Goal: Navigation & Orientation: Understand site structure

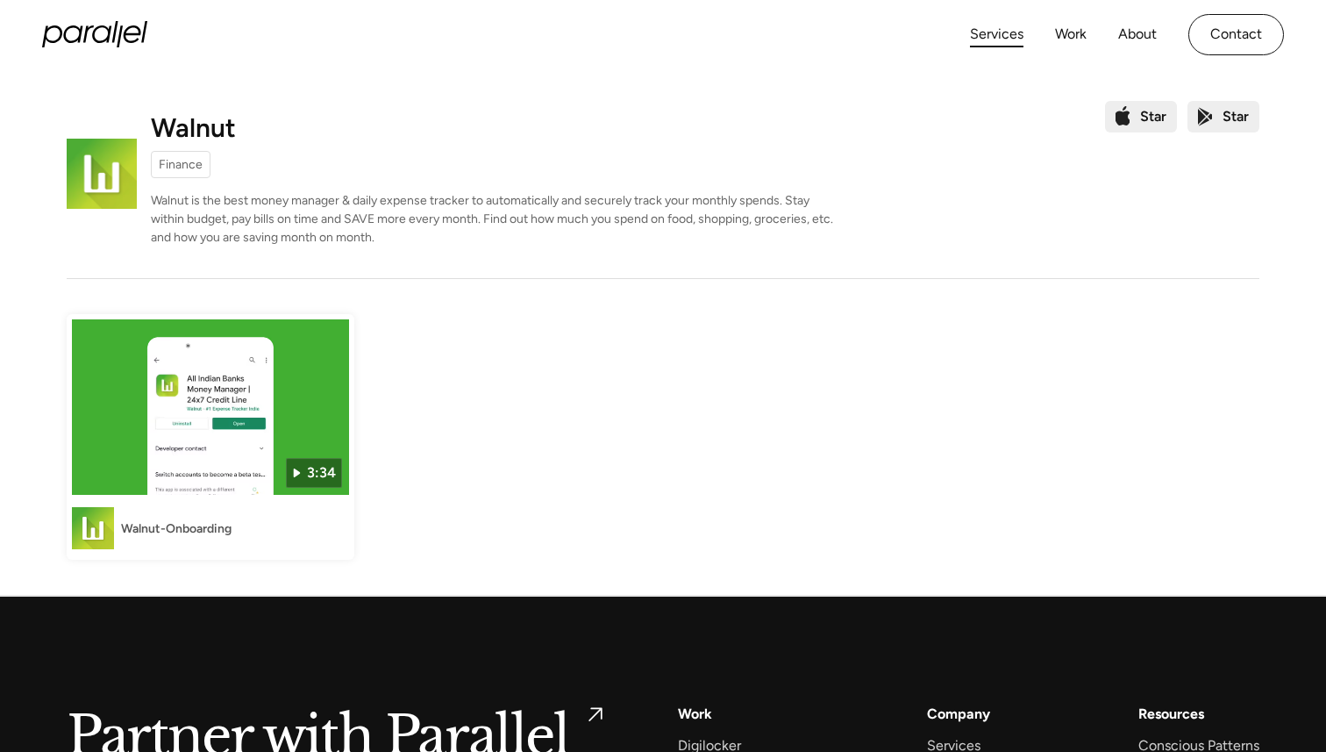
click at [1019, 41] on link "Services" at bounding box center [997, 34] width 54 height 25
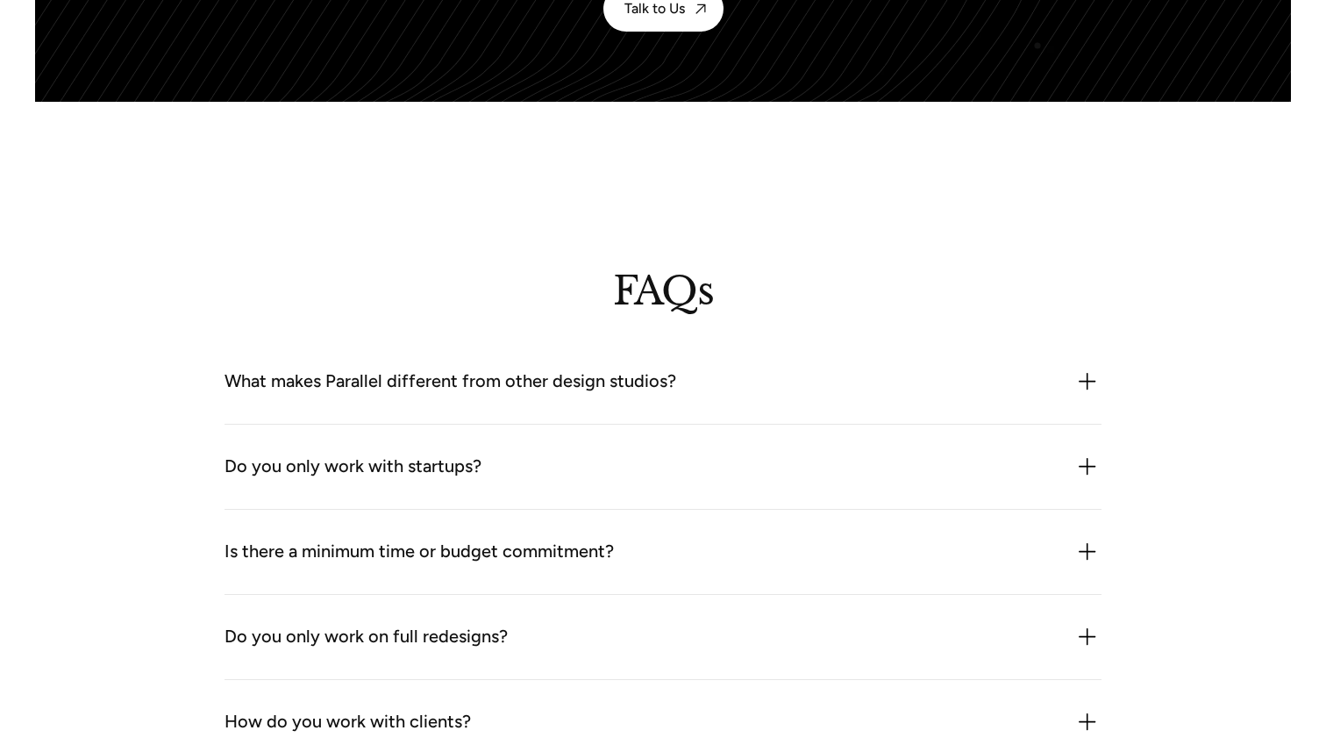
scroll to position [5547, 0]
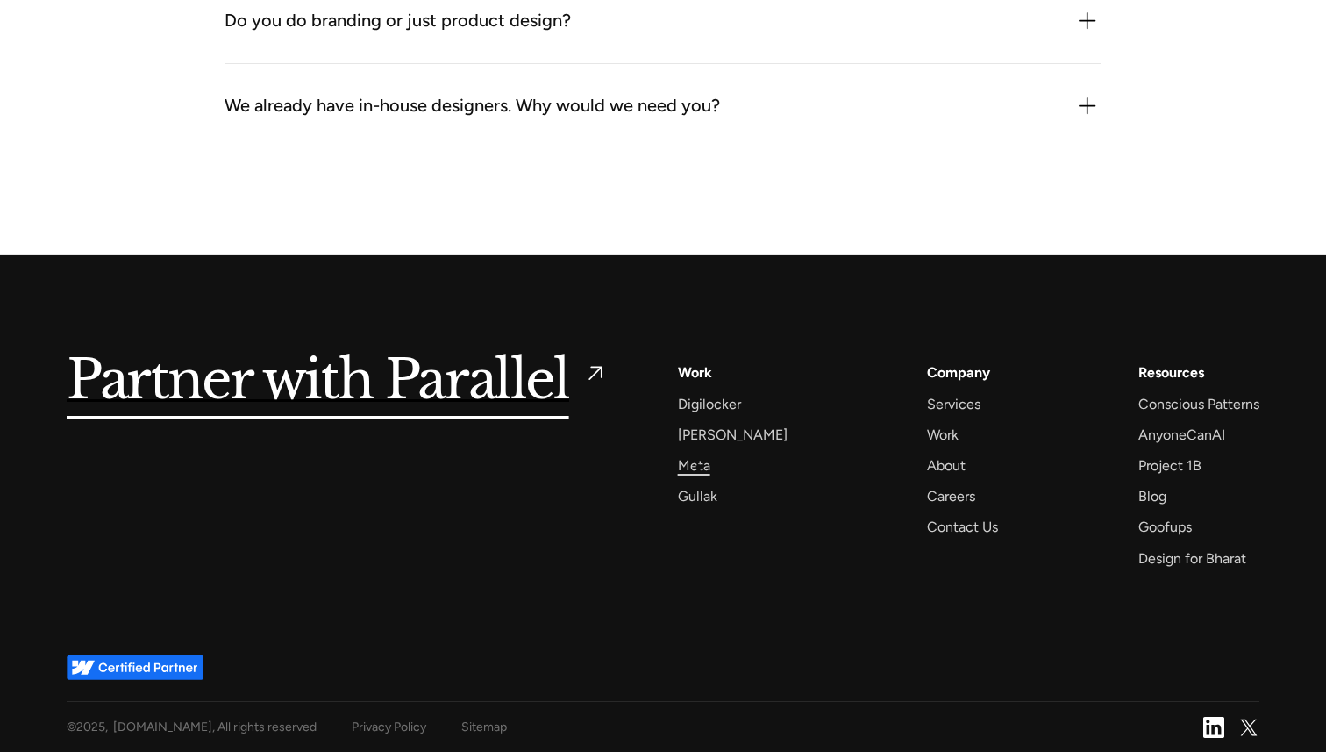
click at [699, 467] on div "Meta" at bounding box center [694, 466] width 32 height 24
click at [710, 502] on div "Gullak" at bounding box center [697, 496] width 39 height 24
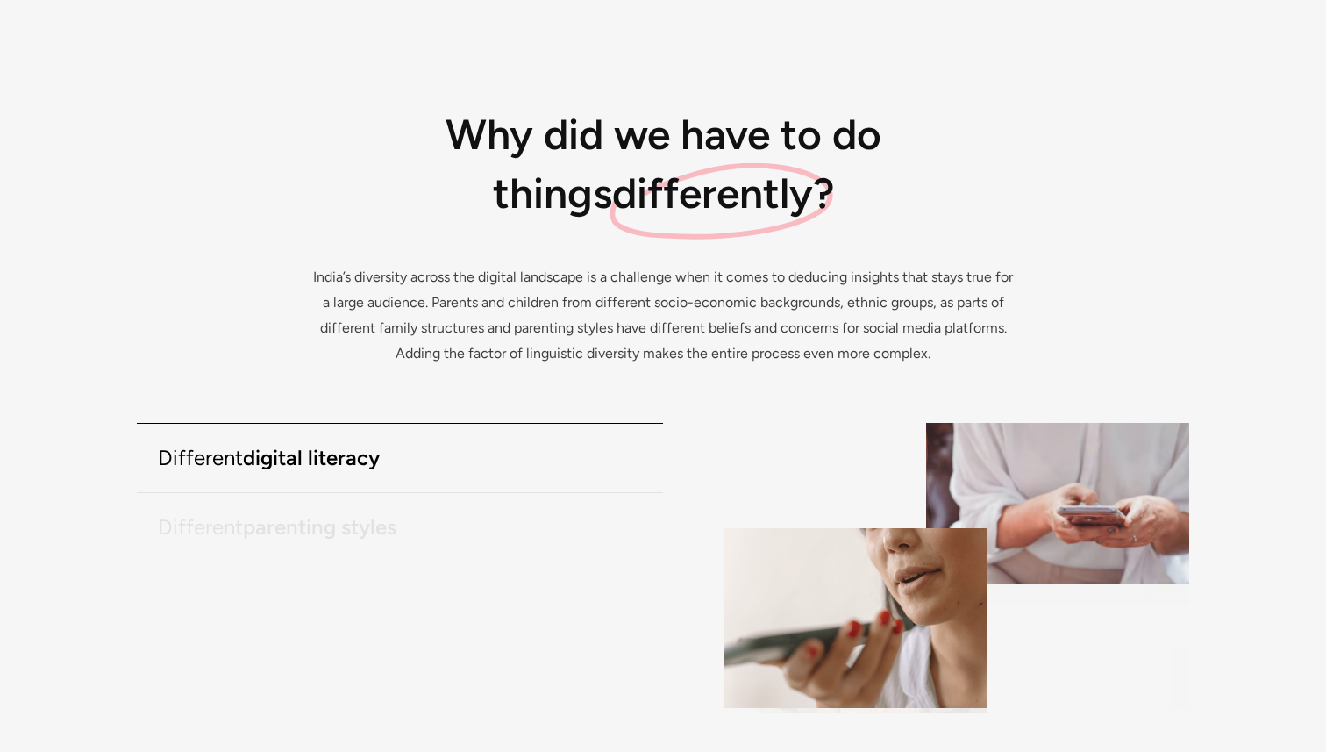
scroll to position [2447, 0]
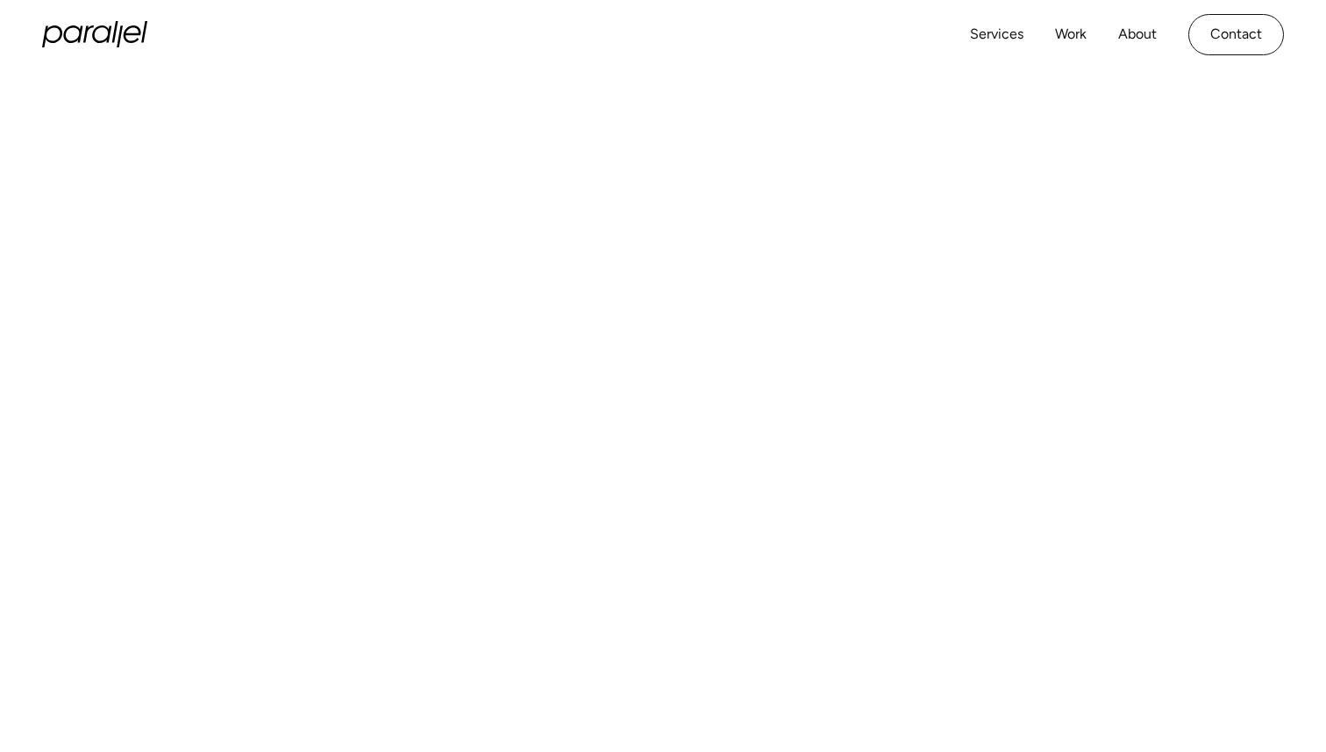
scroll to position [36, 0]
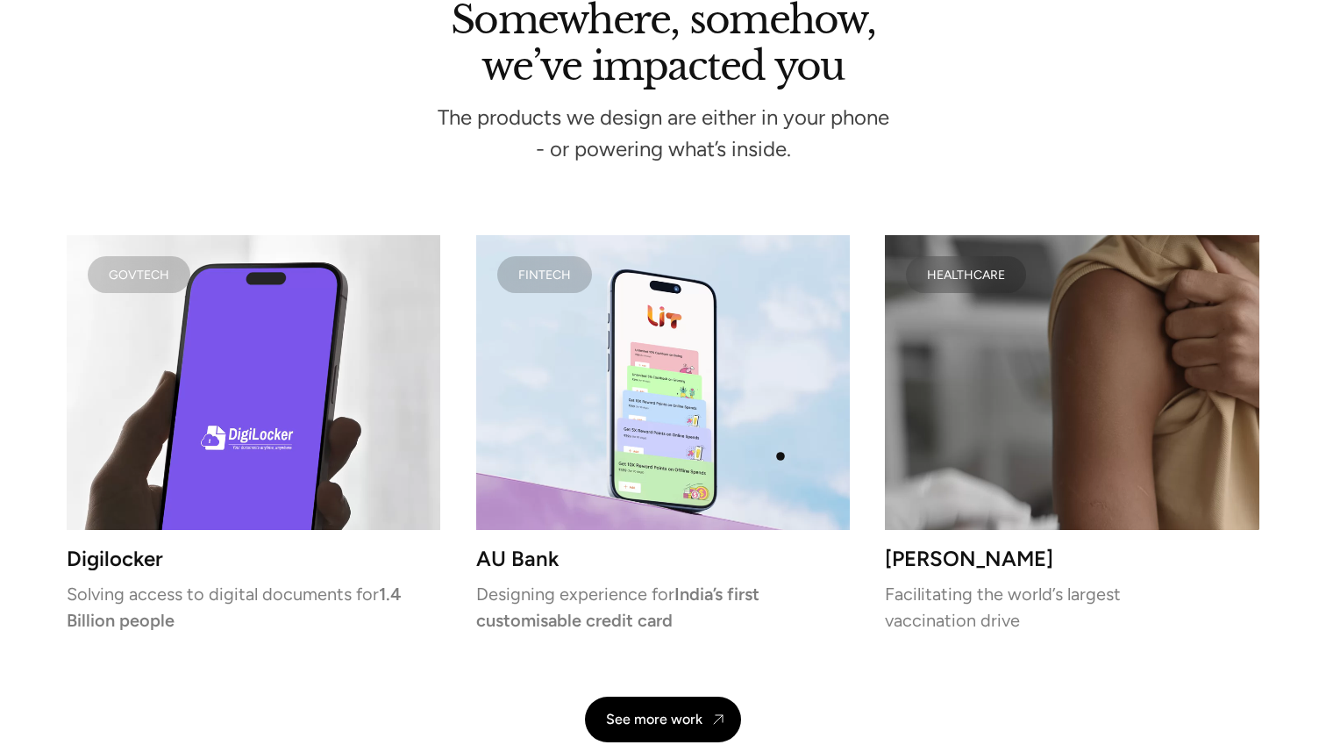
scroll to position [3625, 0]
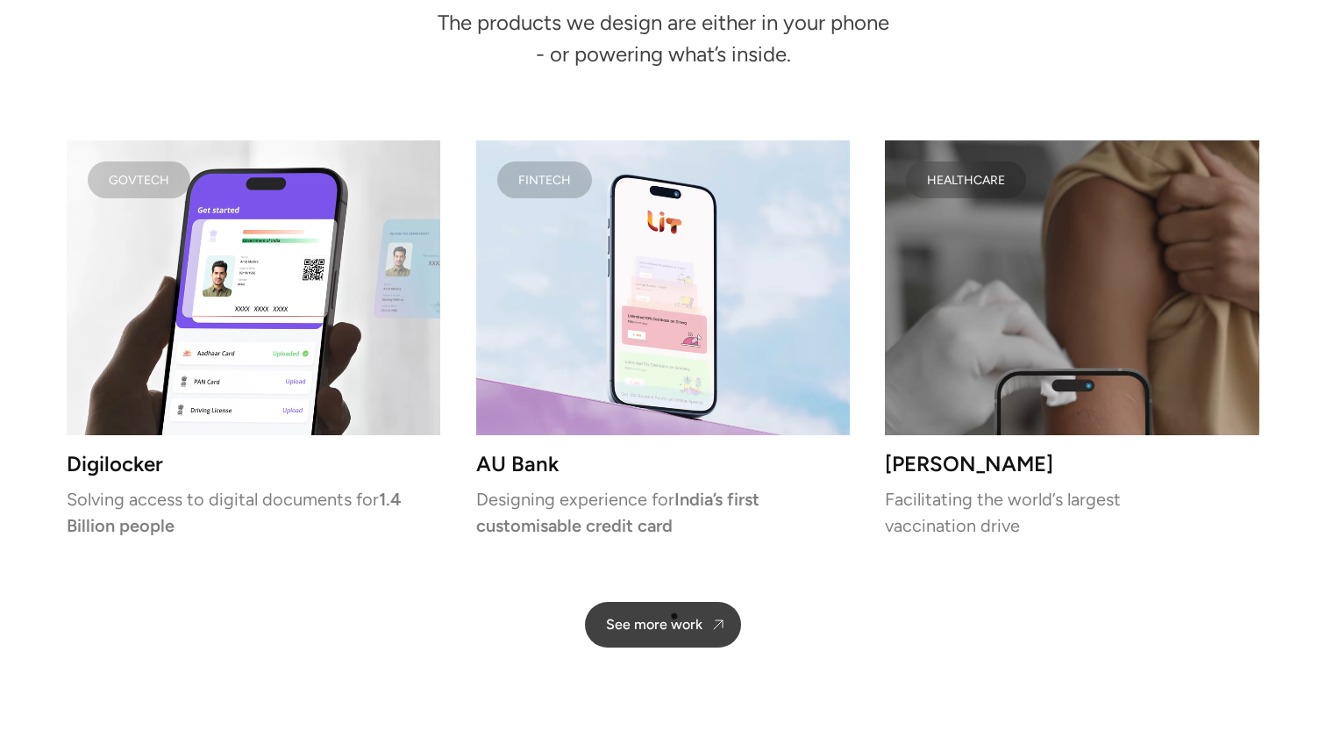
click at [674, 614] on link "See more work" at bounding box center [663, 625] width 156 height 46
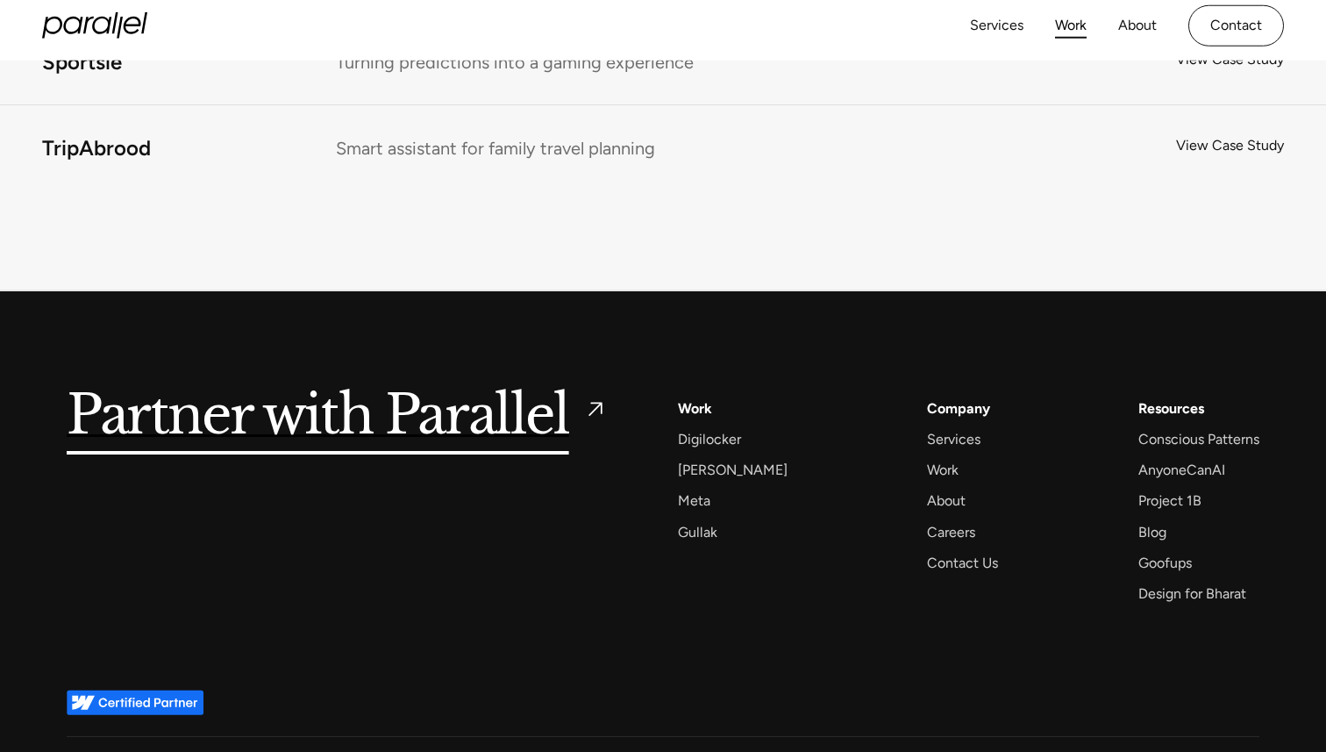
scroll to position [11799, 0]
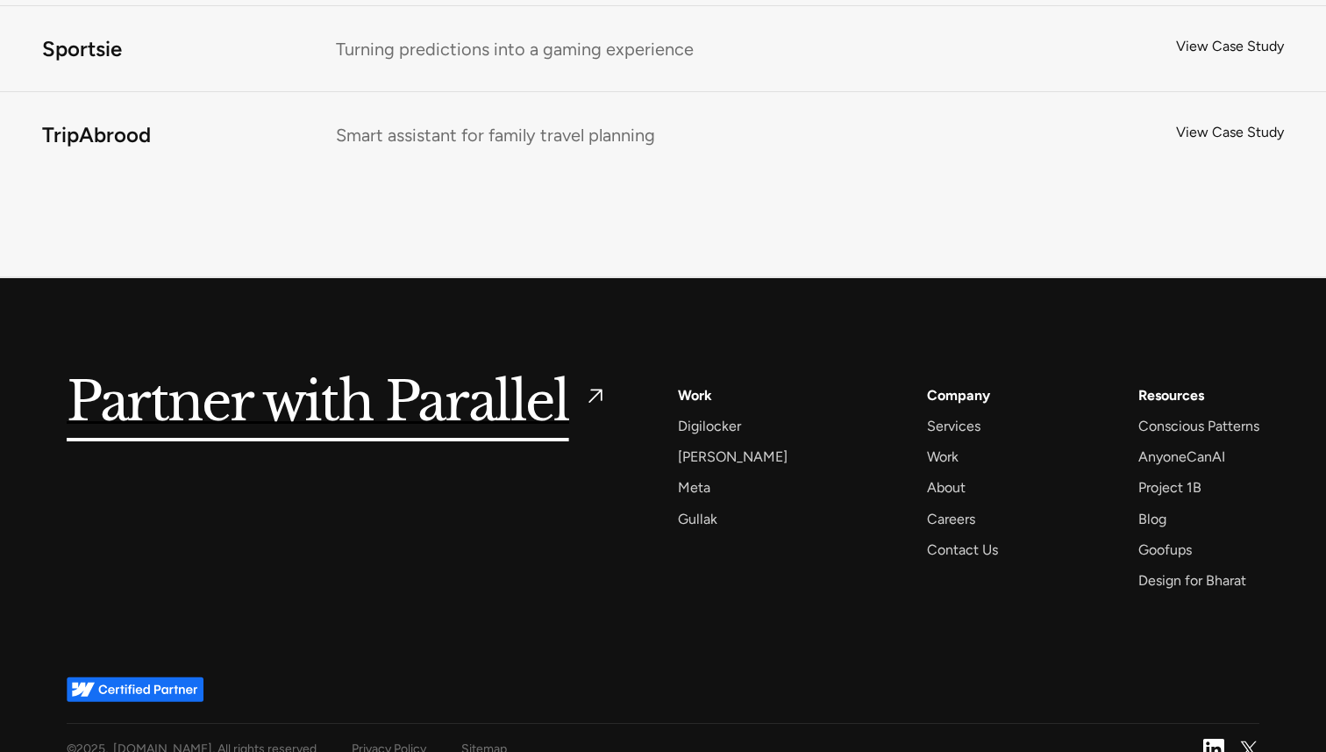
click at [1207, 739] on img at bounding box center [1214, 749] width 21 height 21
